Goal: Information Seeking & Learning: Find specific fact

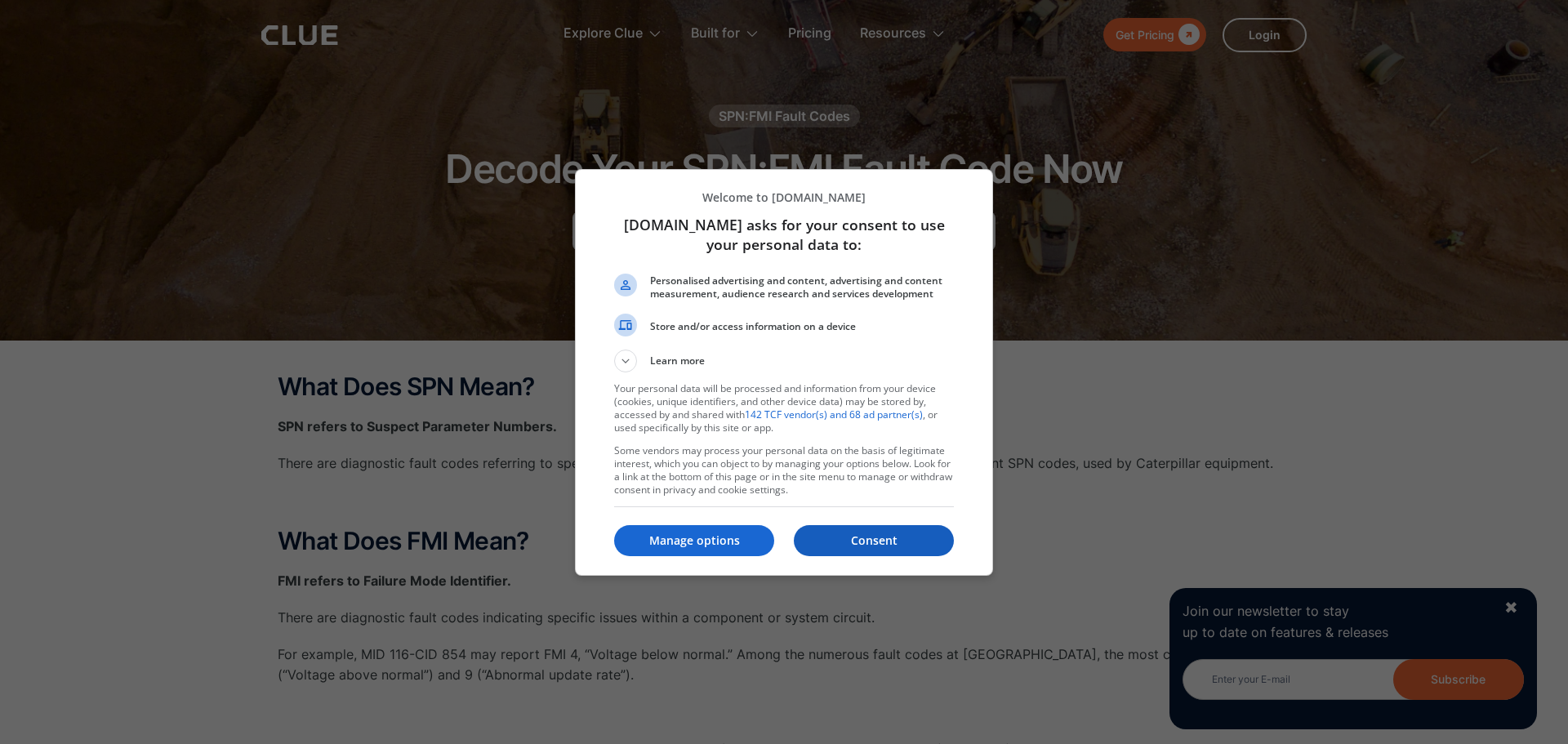
click at [853, 540] on p "Consent" at bounding box center [874, 540] width 160 height 16
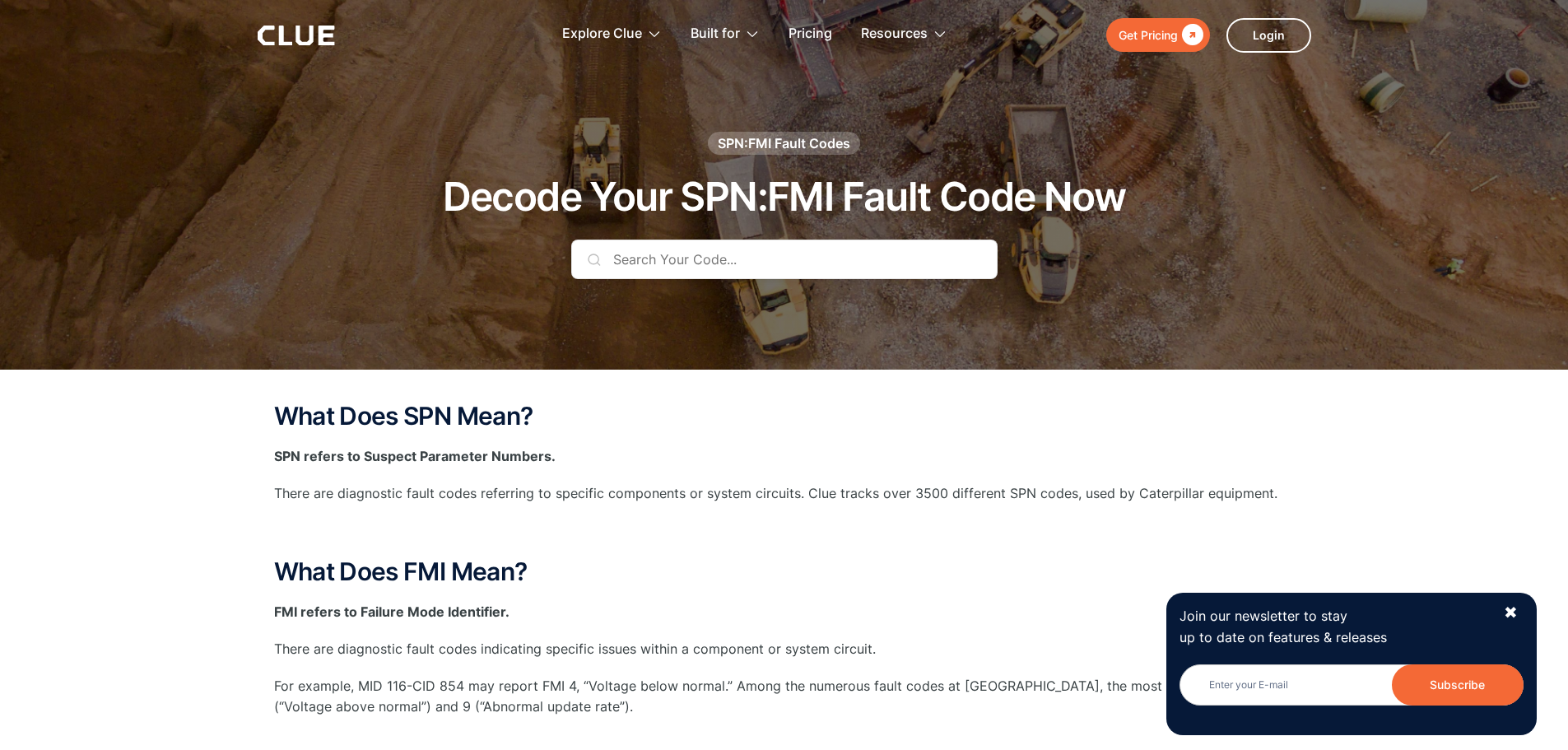
paste input "C397674"
click at [636, 266] on input "C397674" at bounding box center [784, 260] width 427 height 40
paste input "SPN: 516509"
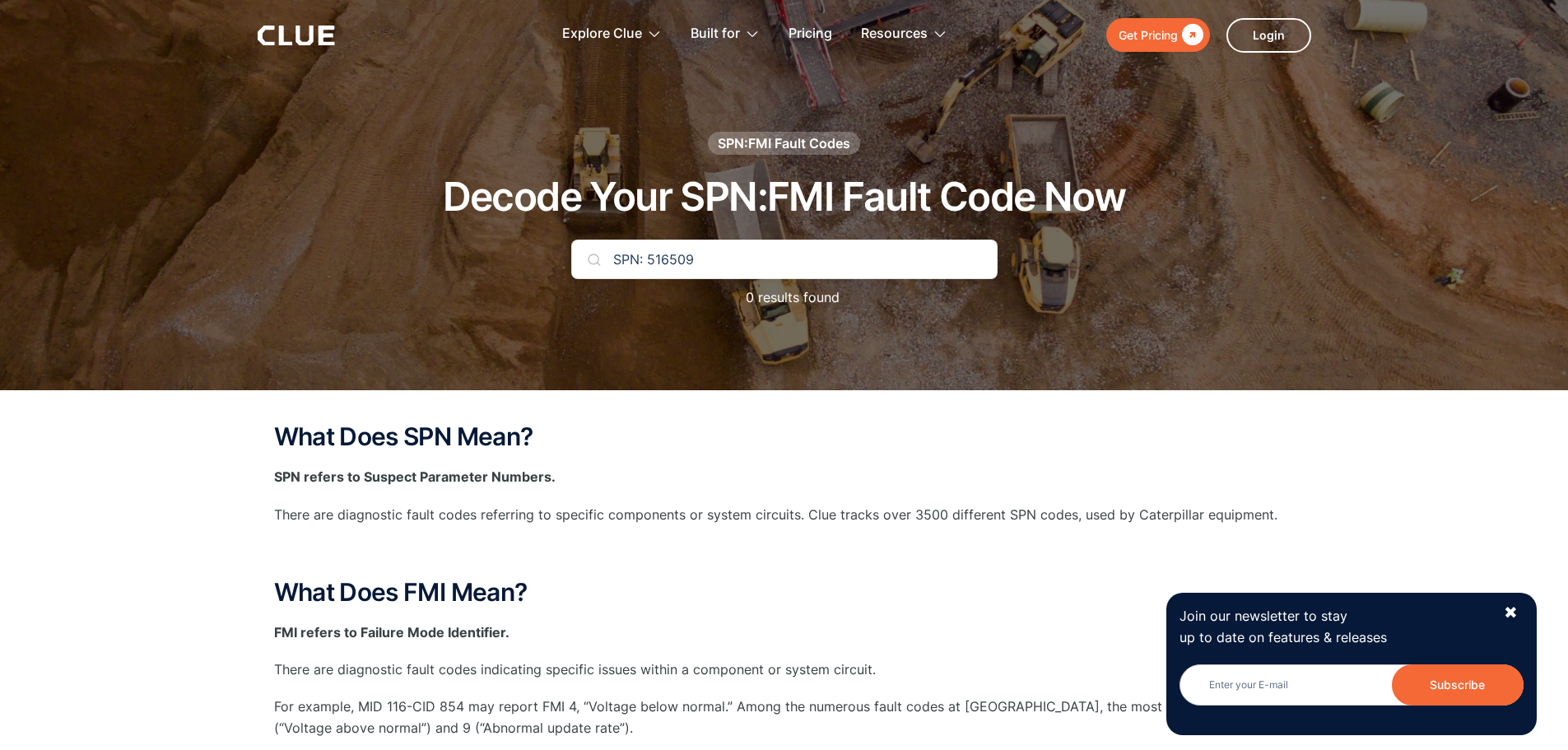
drag, startPoint x: 647, startPoint y: 262, endPoint x: 571, endPoint y: 260, distance: 76.0
click at [571, 260] on input "SPN: 516509" at bounding box center [784, 260] width 427 height 40
type input "516509"
click at [1514, 606] on div "✖" at bounding box center [1511, 613] width 14 height 21
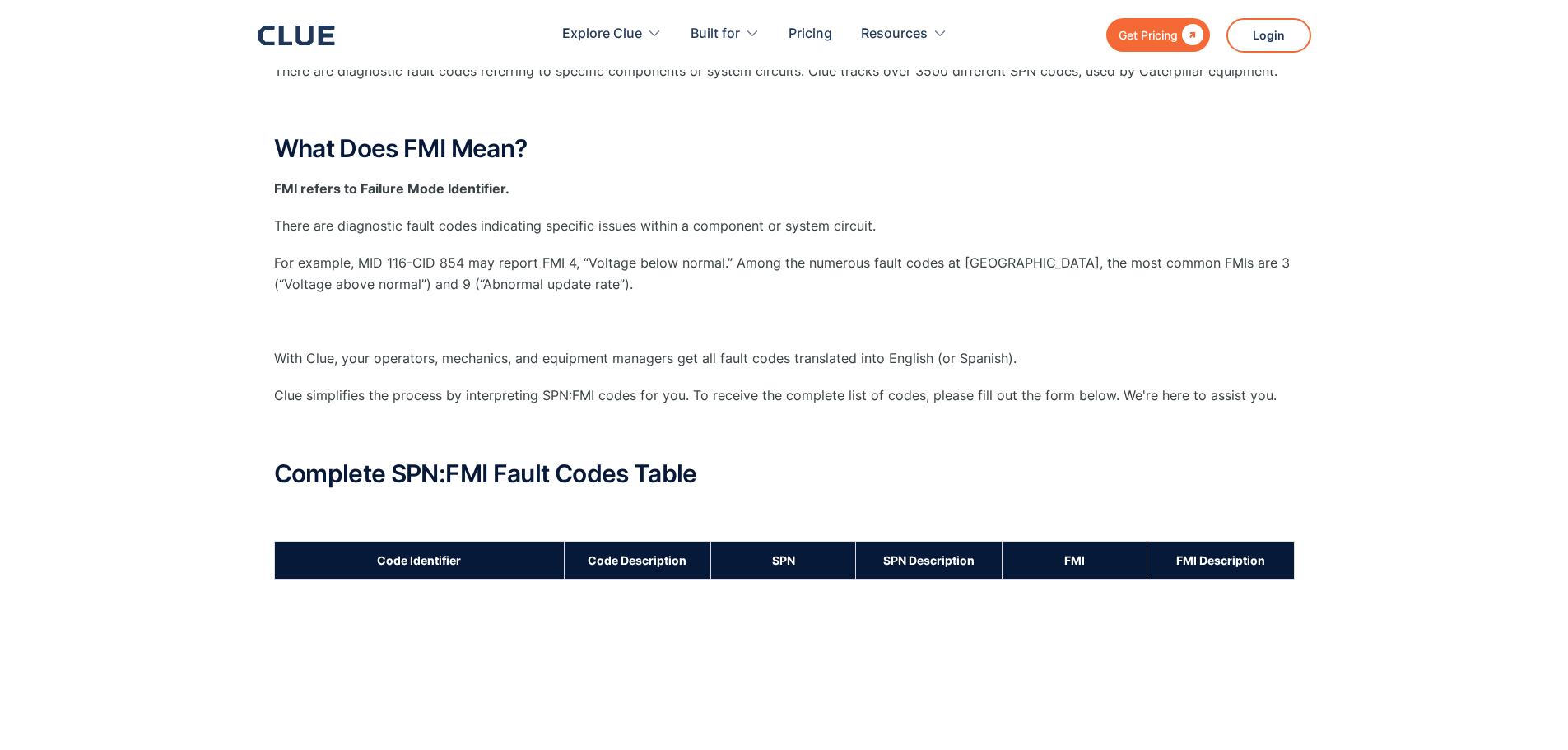
scroll to position [494, 0]
